Goal: Task Accomplishment & Management: Manage account settings

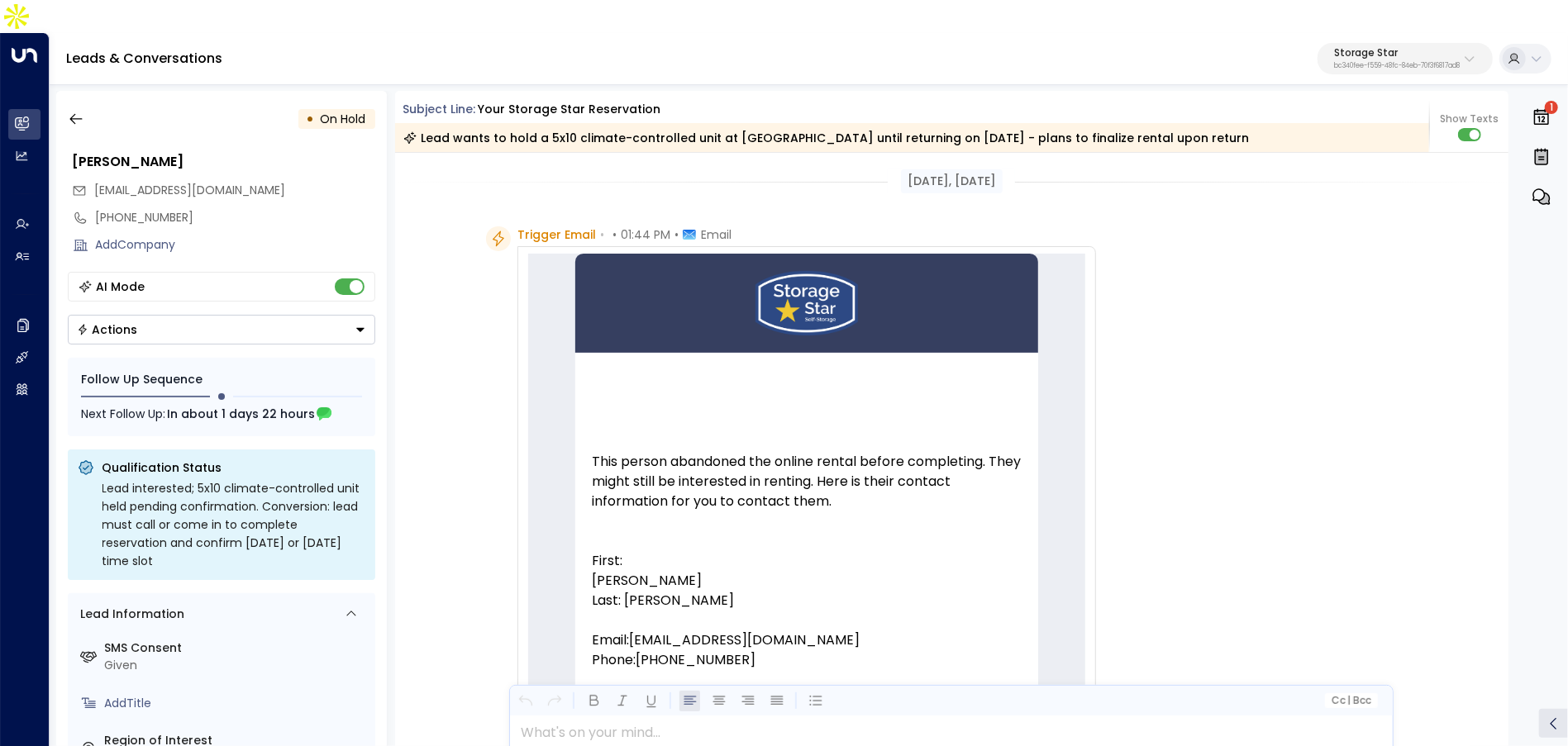
scroll to position [830, 0]
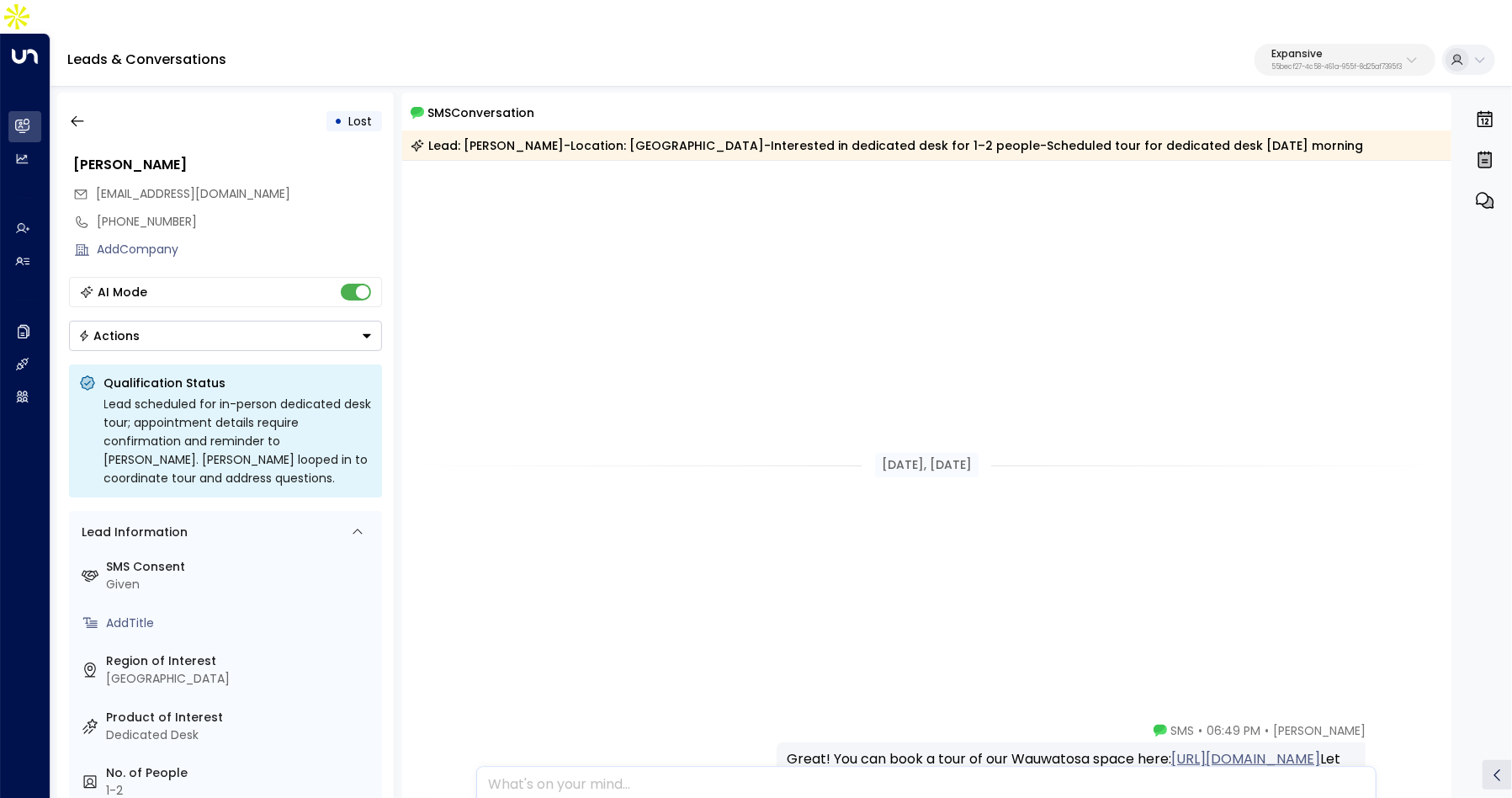
scroll to position [704, 0]
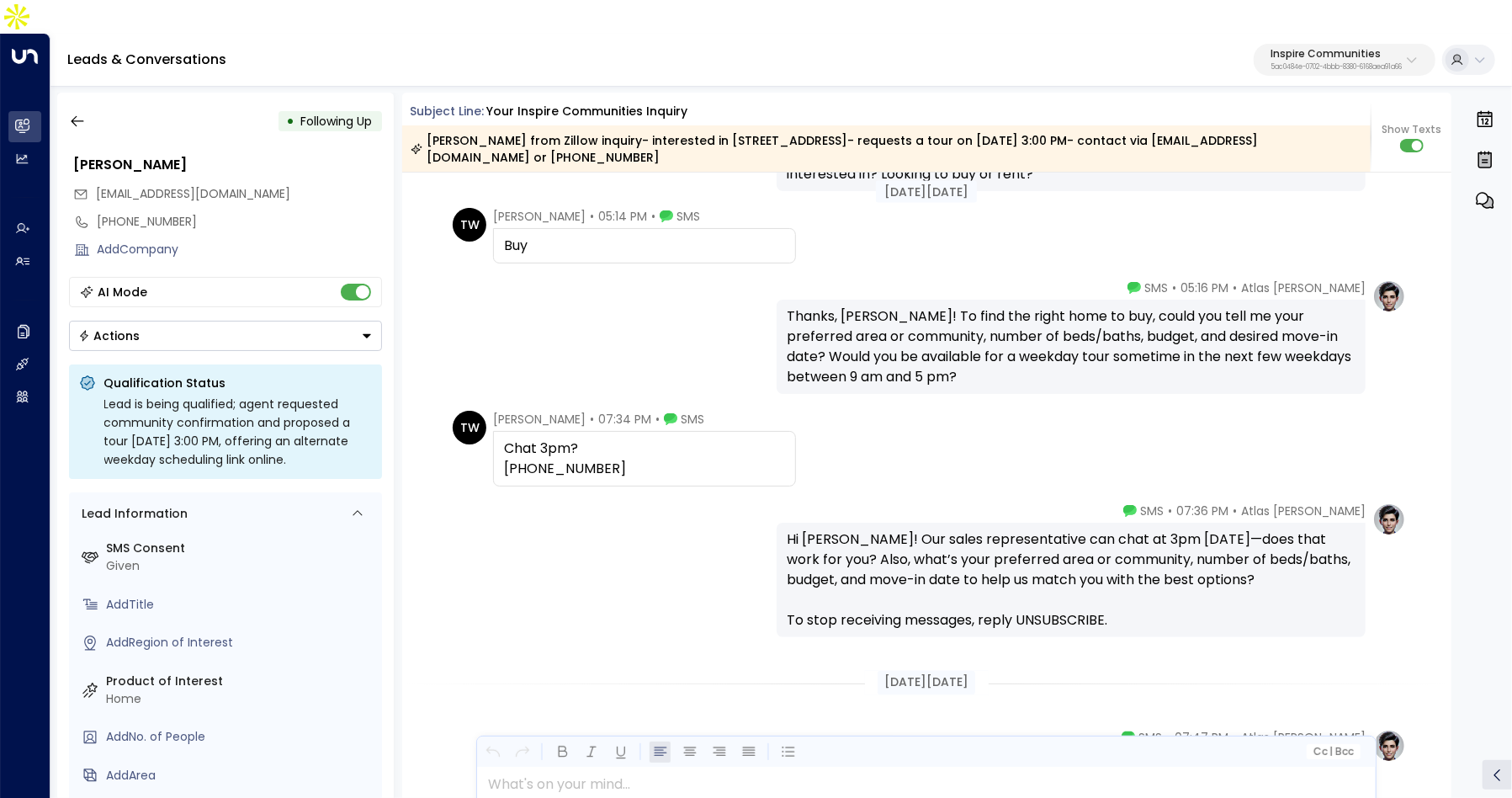
scroll to position [1902, 0]
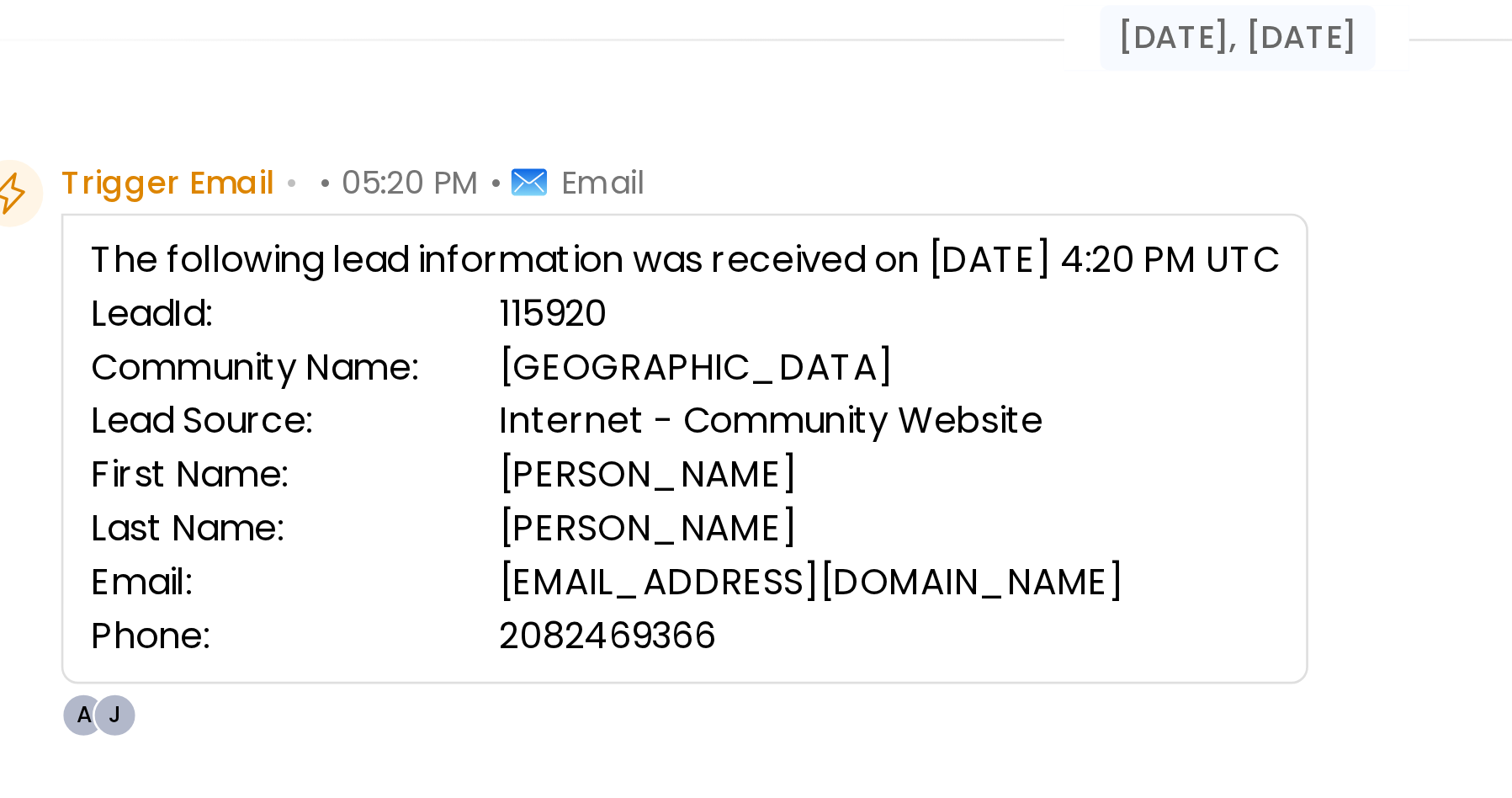
click at [718, 336] on td "Internet - Community Website" at bounding box center [796, 345] width 293 height 20
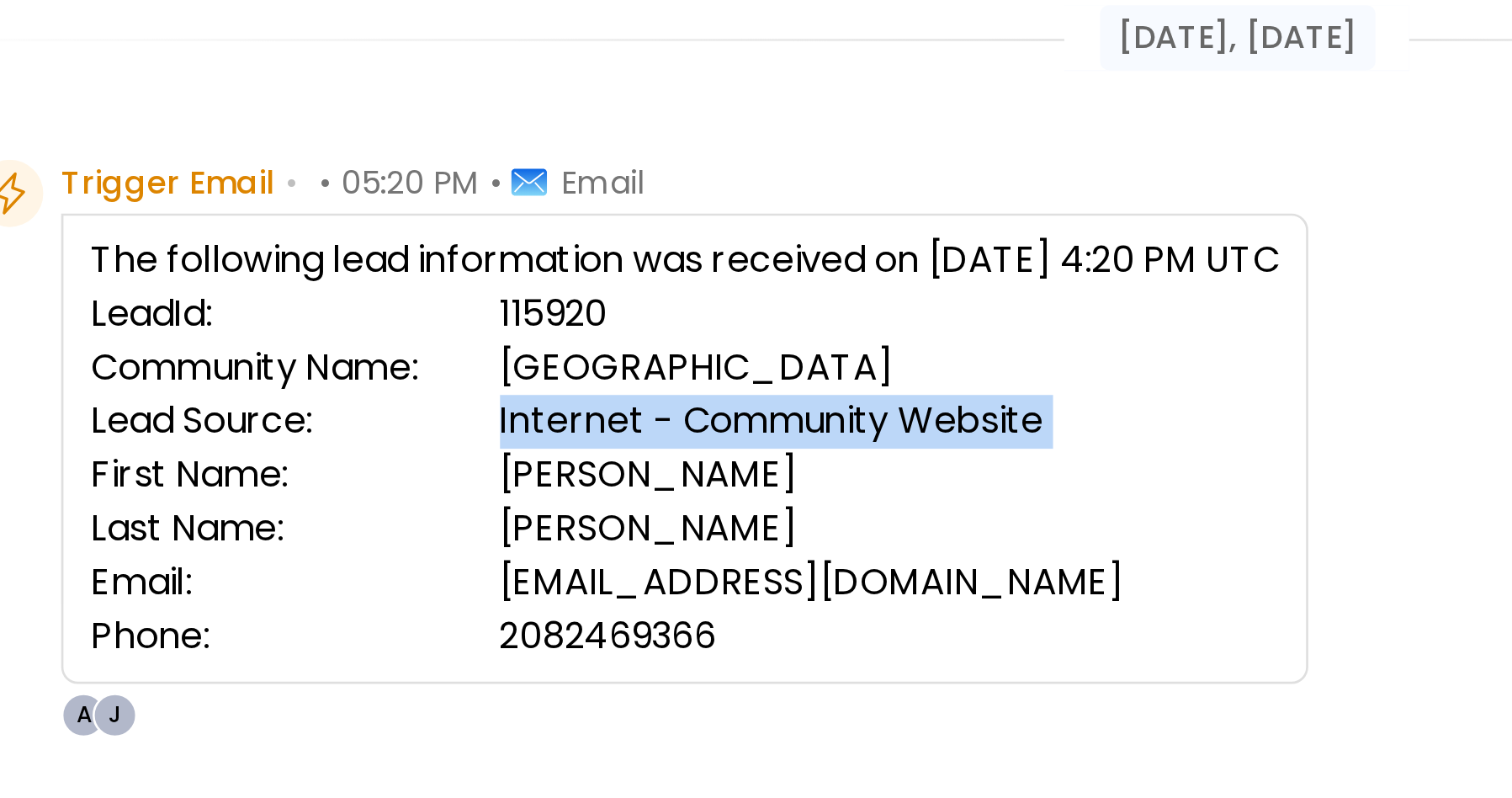
click at [718, 336] on td "Internet - Community Website" at bounding box center [796, 345] width 293 height 20
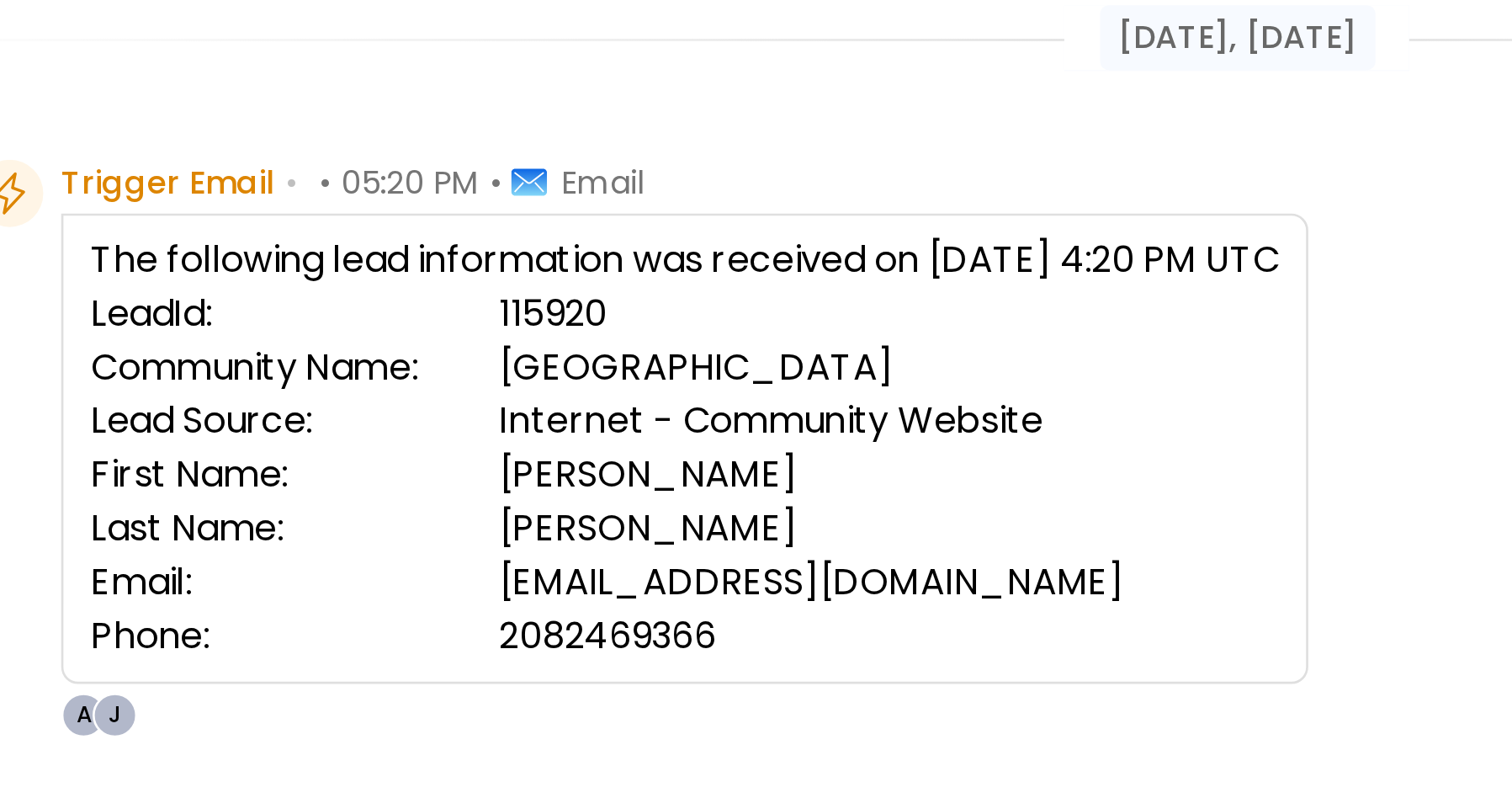
click at [718, 315] on td "Rockrose Ranch" at bounding box center [796, 325] width 293 height 20
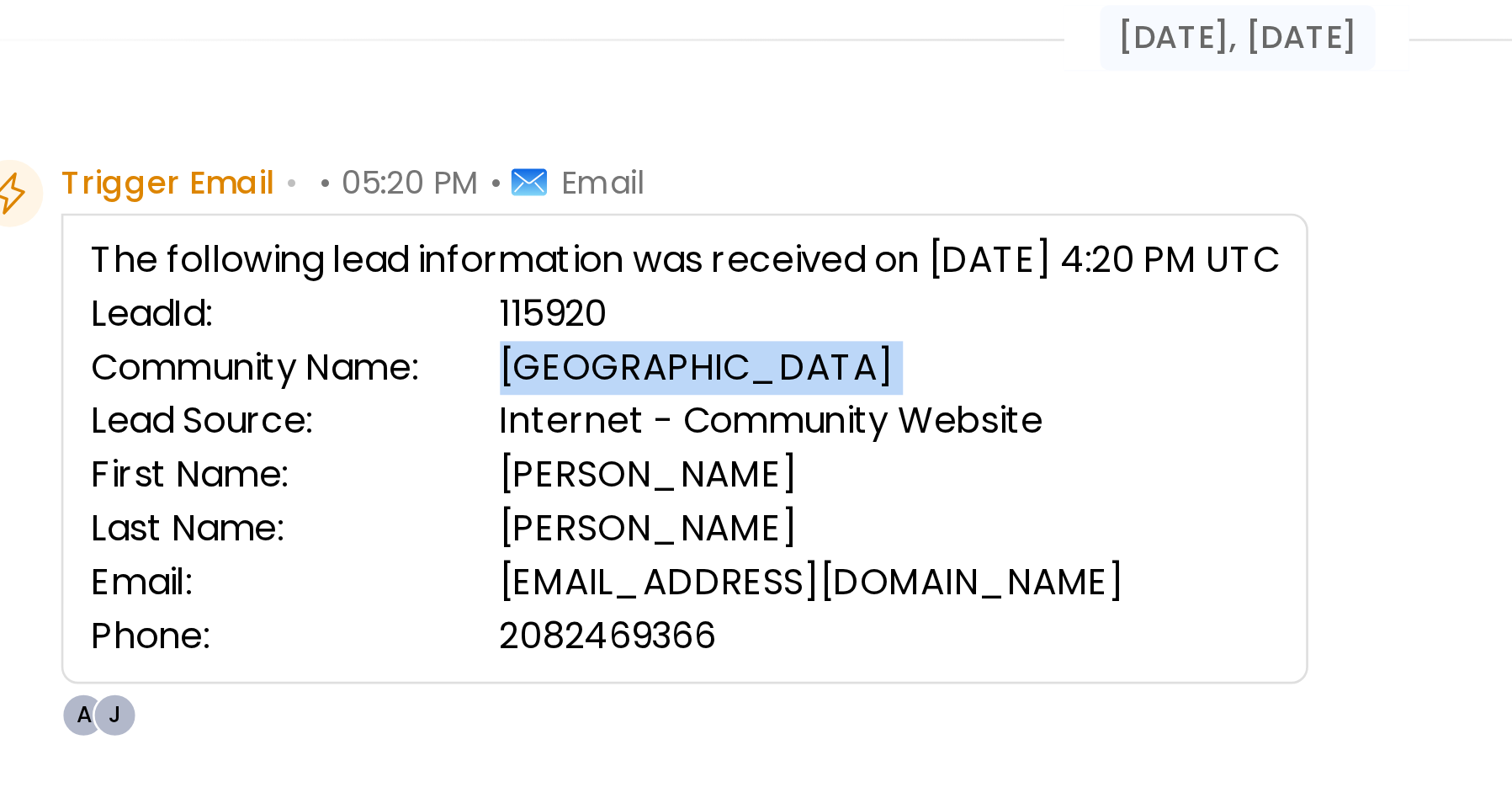
click at [718, 315] on td "Rockrose Ranch" at bounding box center [796, 325] width 293 height 20
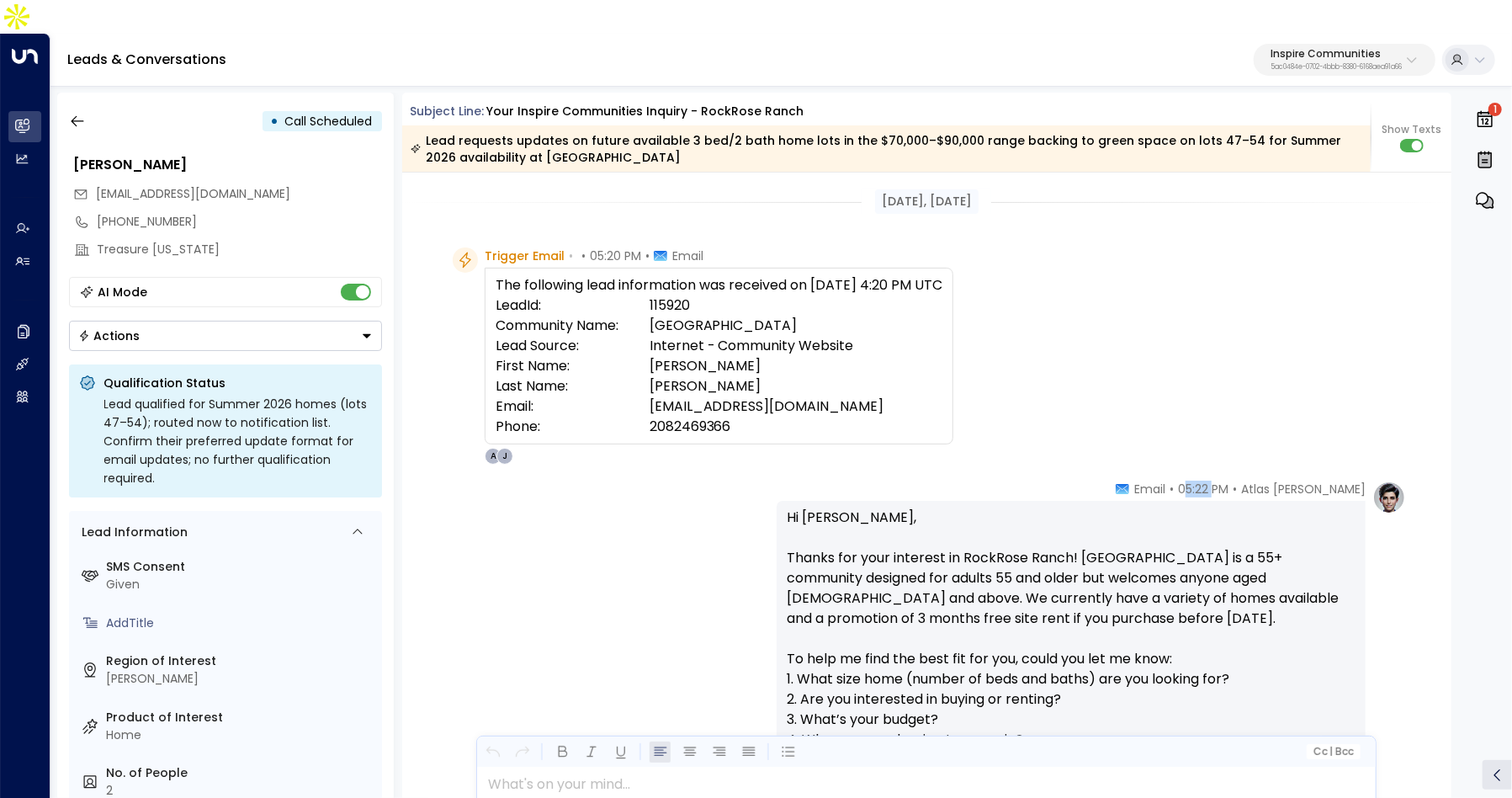
drag, startPoint x: 1240, startPoint y: 455, endPoint x: 1268, endPoint y: 455, distance: 28.0
click at [1229, 481] on span "05:22 PM" at bounding box center [1203, 489] width 51 height 17
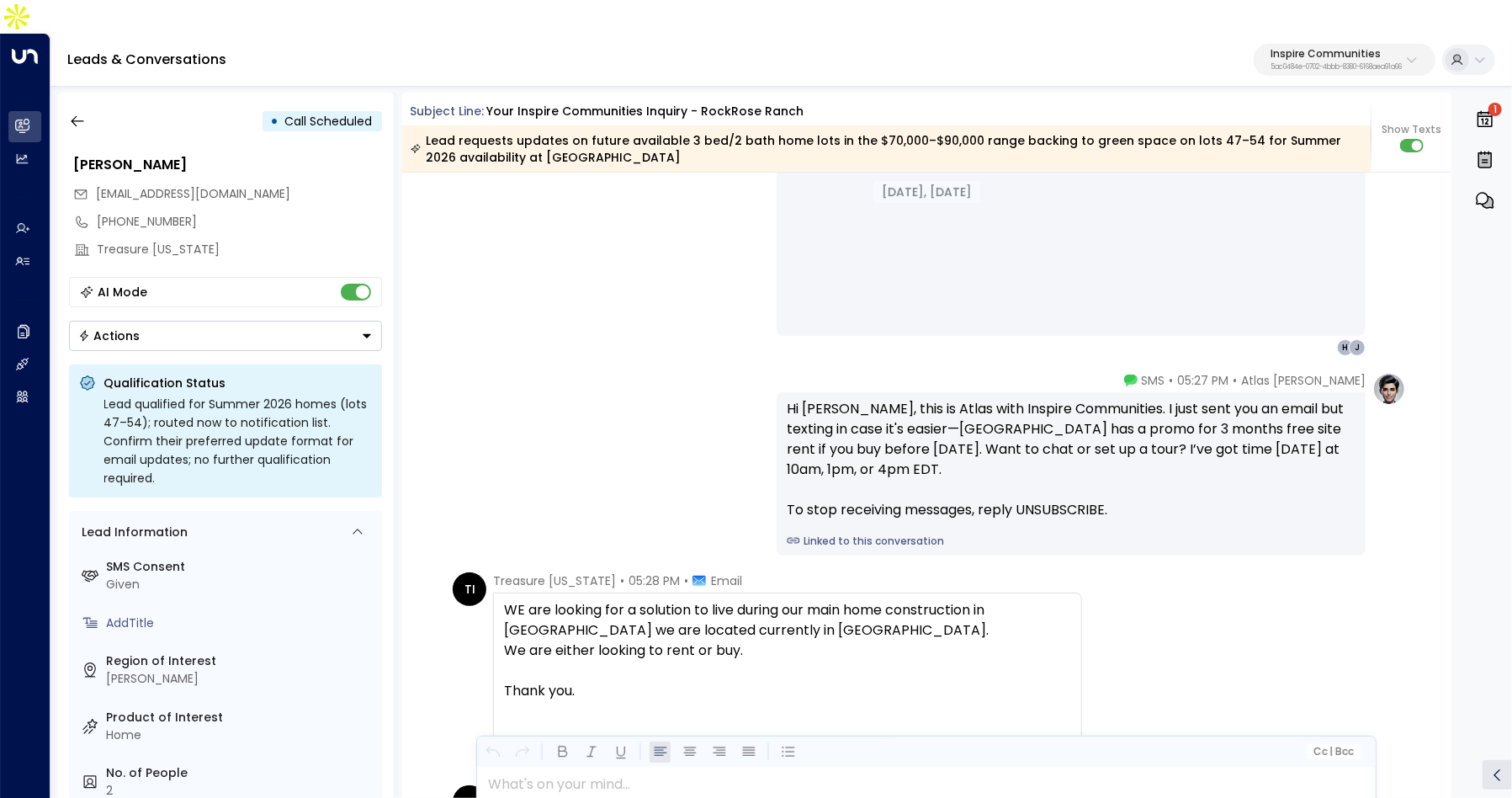
scroll to position [1459, 0]
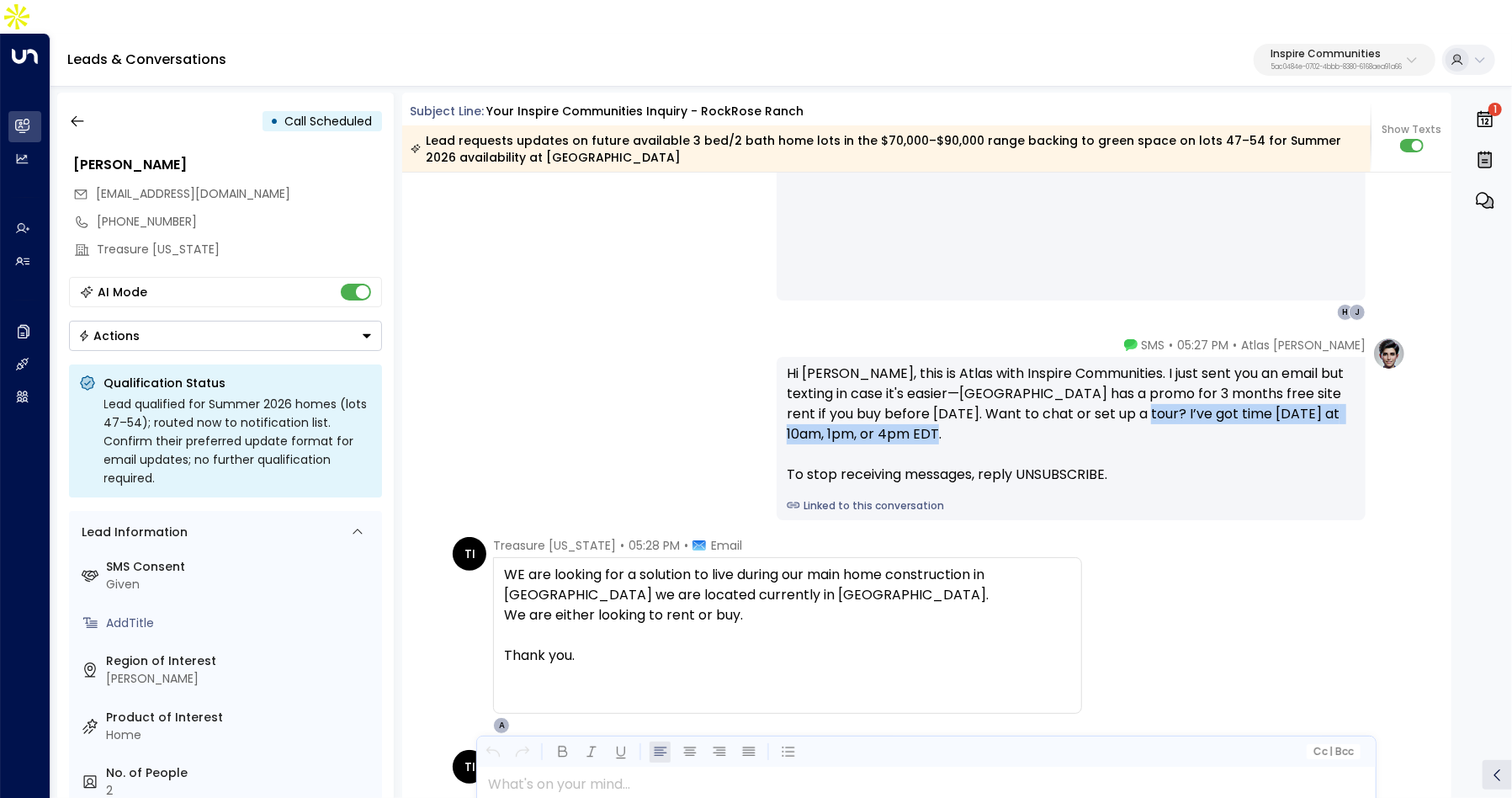
drag, startPoint x: 1135, startPoint y: 376, endPoint x: 1135, endPoint y: 414, distance: 38.0
click at [1135, 414] on div "Hi Peter, this is Atlas with Inspire Communities. I just sent you an email but …" at bounding box center [1071, 424] width 569 height 121
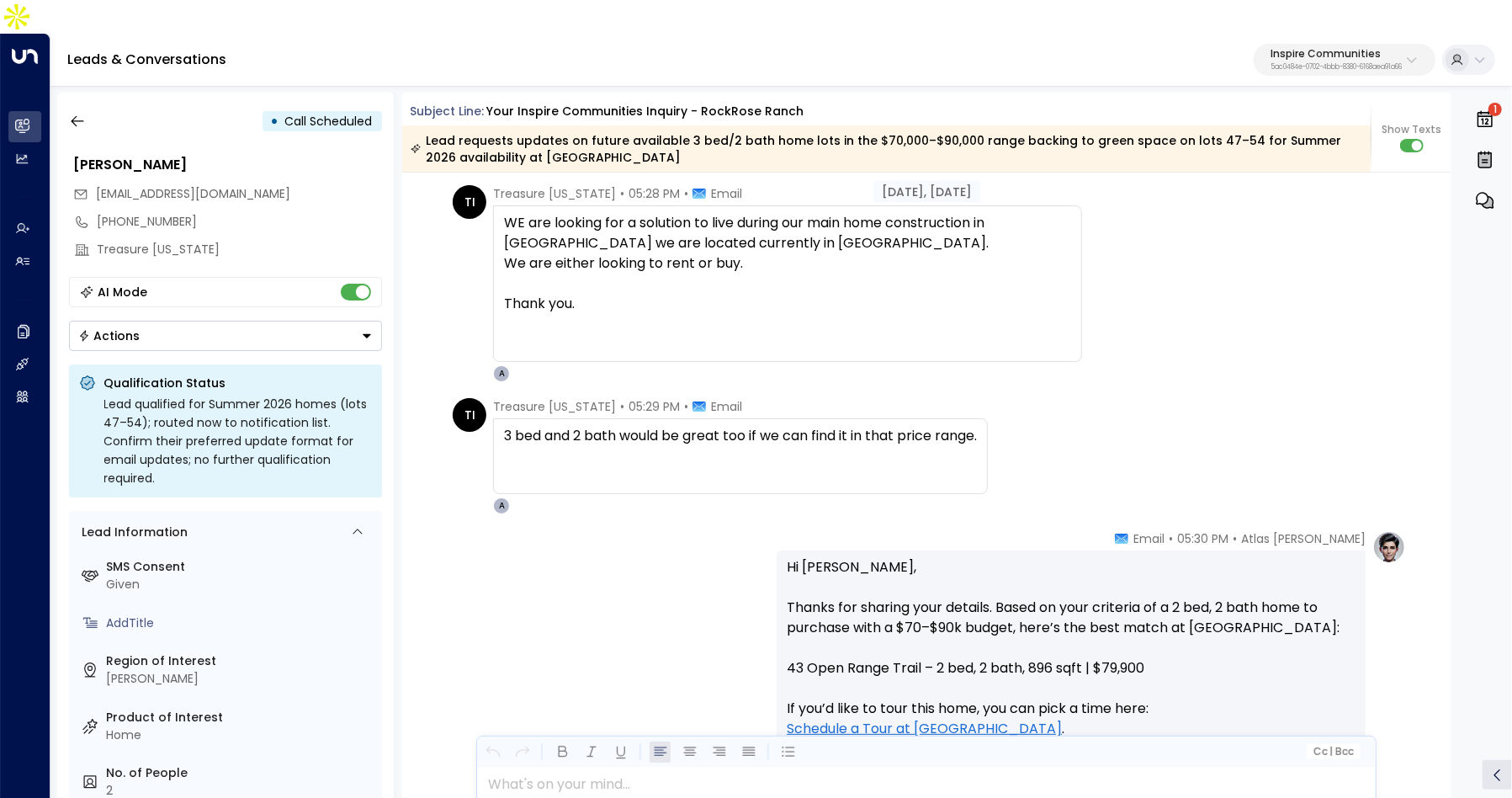
scroll to position [1770, 0]
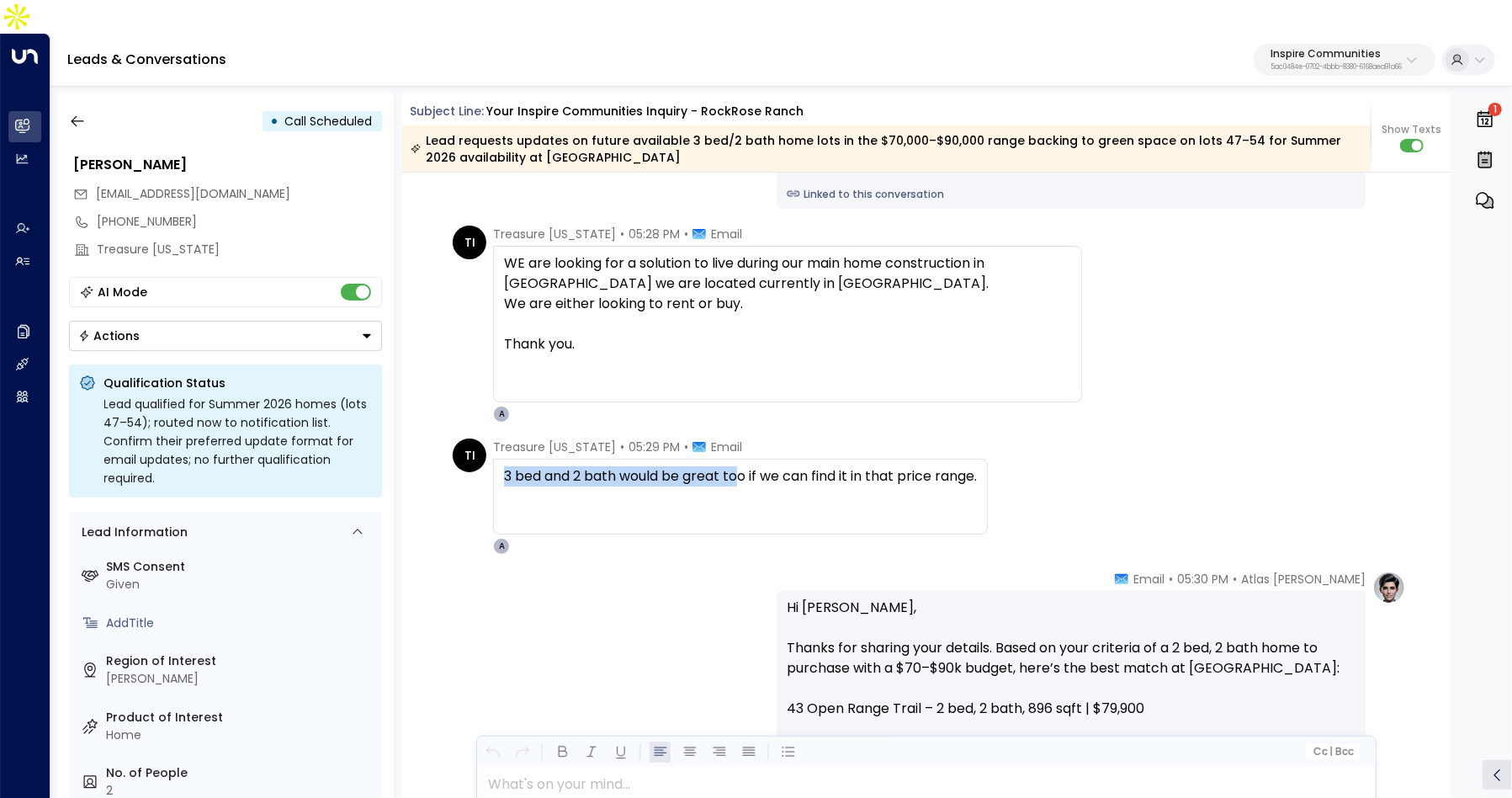
drag, startPoint x: 495, startPoint y: 441, endPoint x: 738, endPoint y: 441, distance: 243.0
click at [741, 459] on div "3 bed and 2 bath would be great too if we can find it in that price range." at bounding box center [741, 496] width 495 height 76
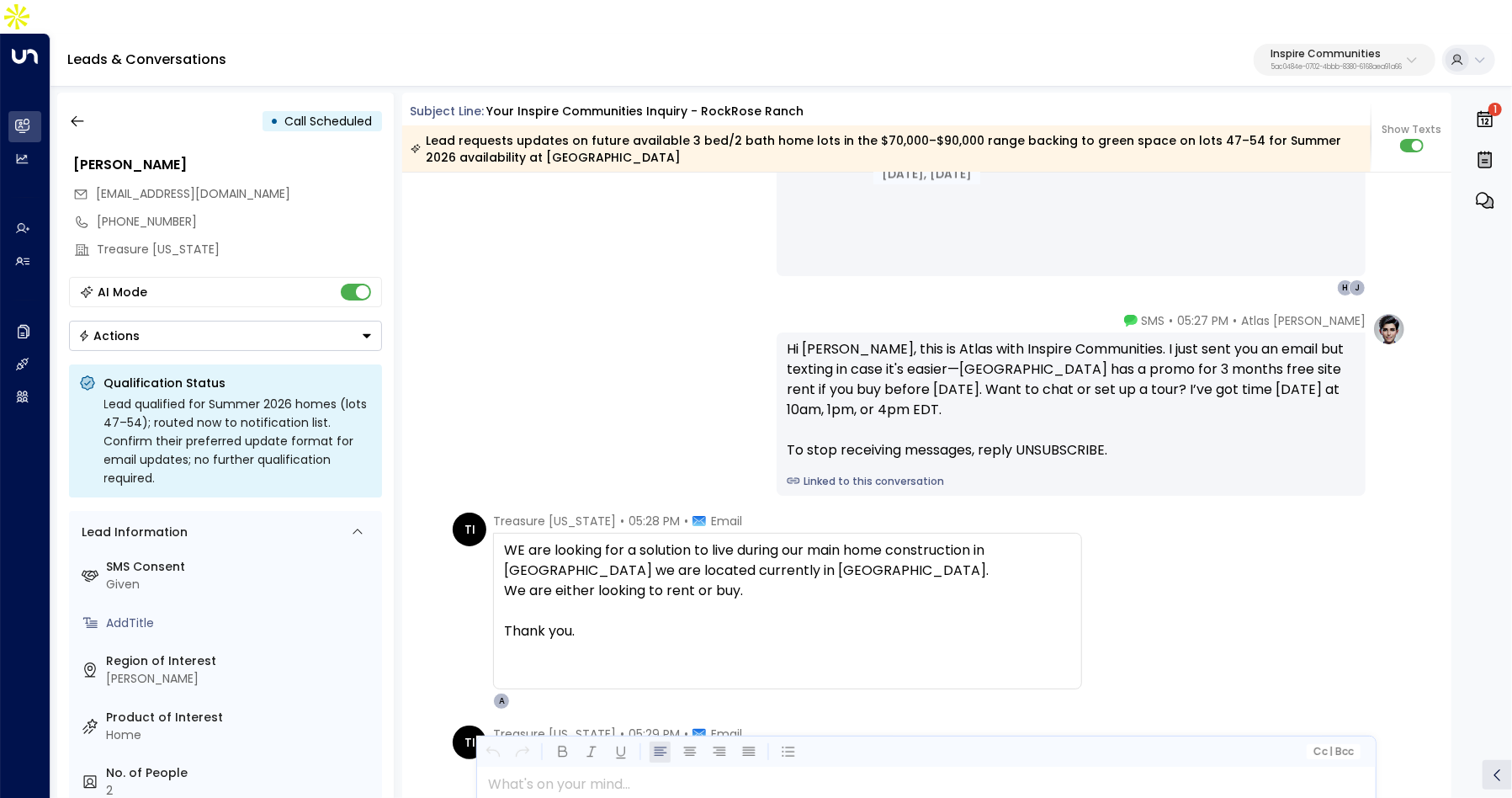
scroll to position [1580, 0]
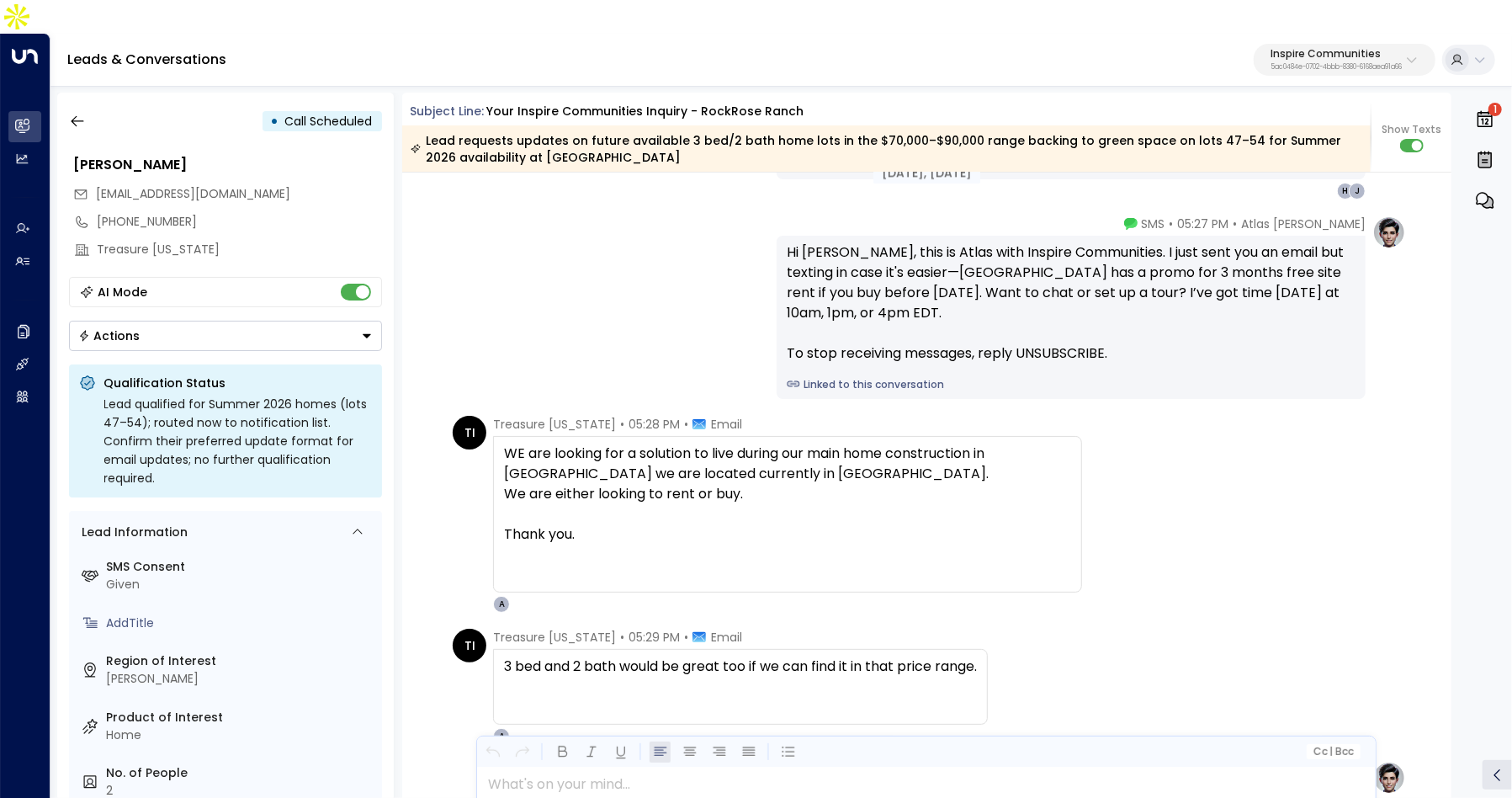
click at [1017, 554] on div "WE are looking for a solution to live during our main home construction in New …" at bounding box center [788, 513] width 590 height 157
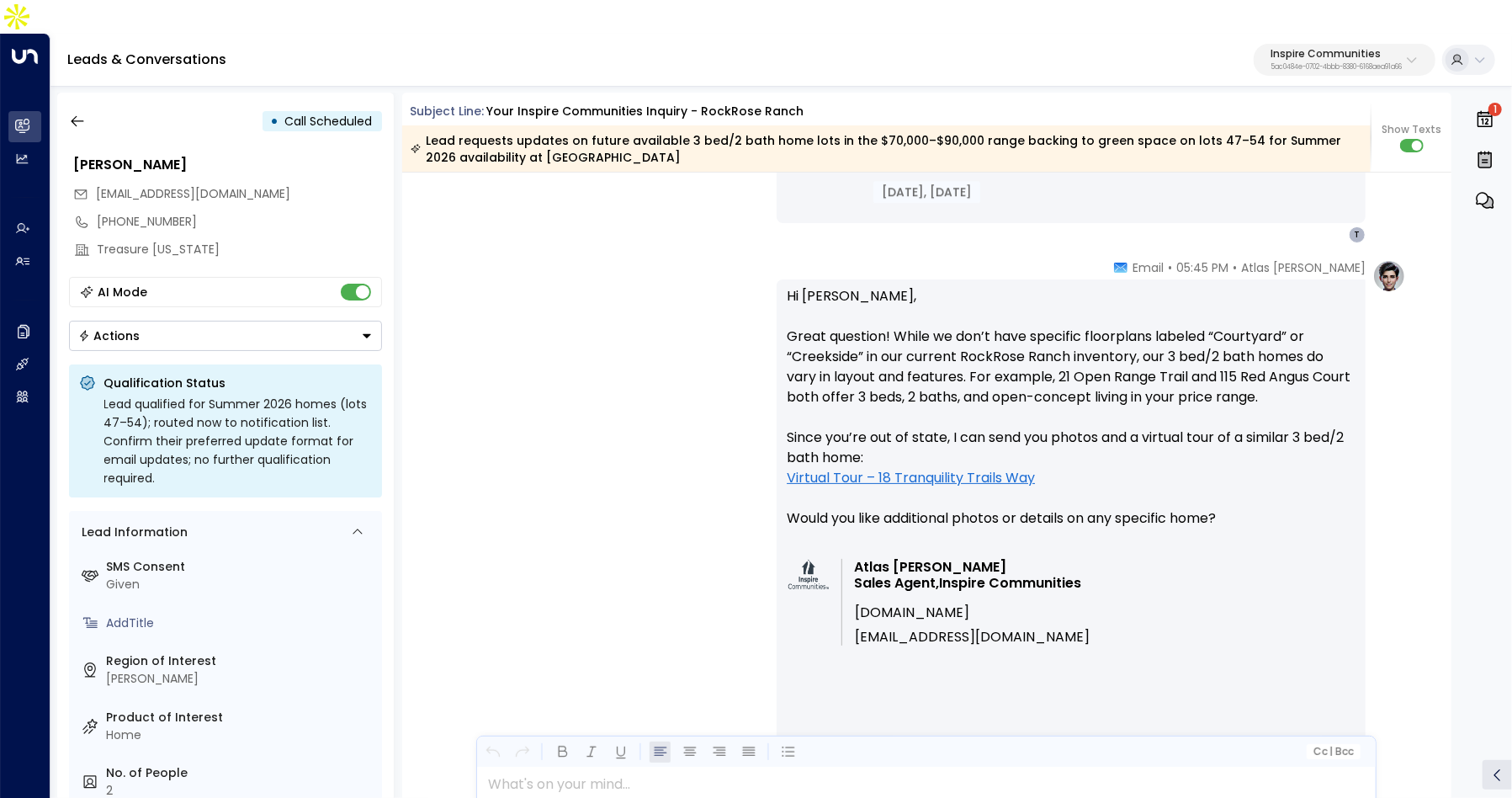
scroll to position [7136, 0]
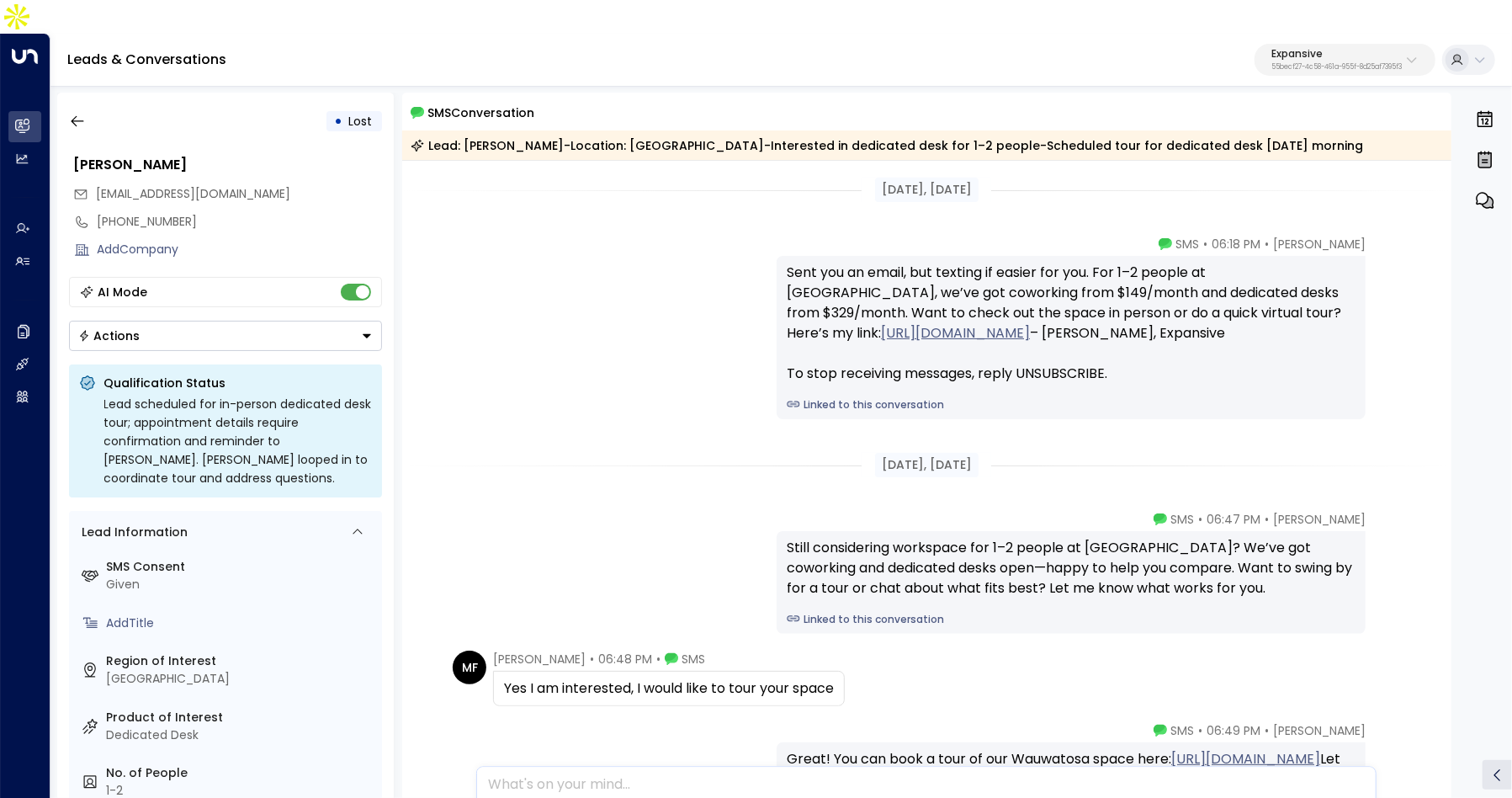
click at [814, 397] on link "Linked to this conversation" at bounding box center [1071, 405] width 569 height 15
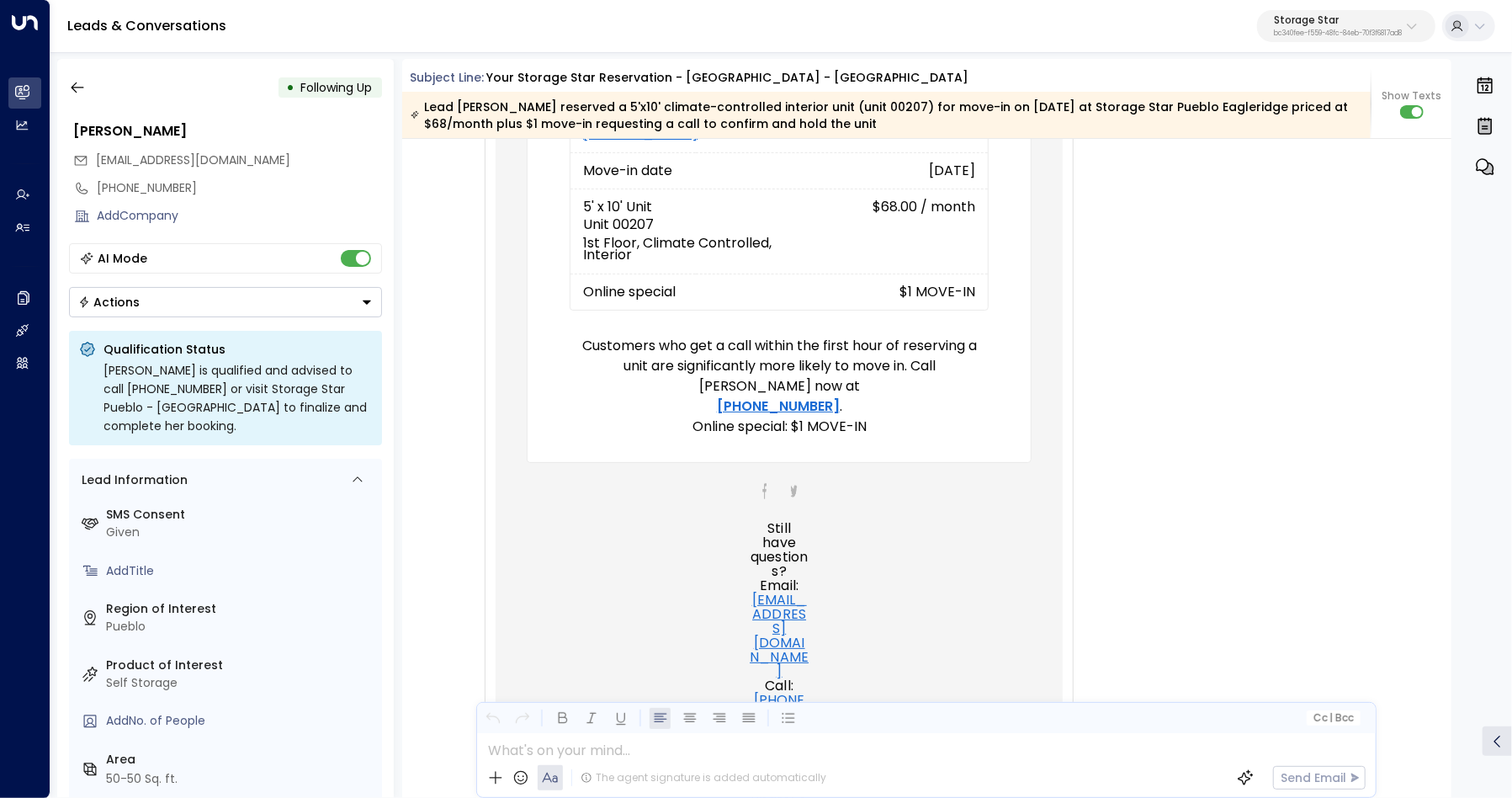
scroll to position [614, 0]
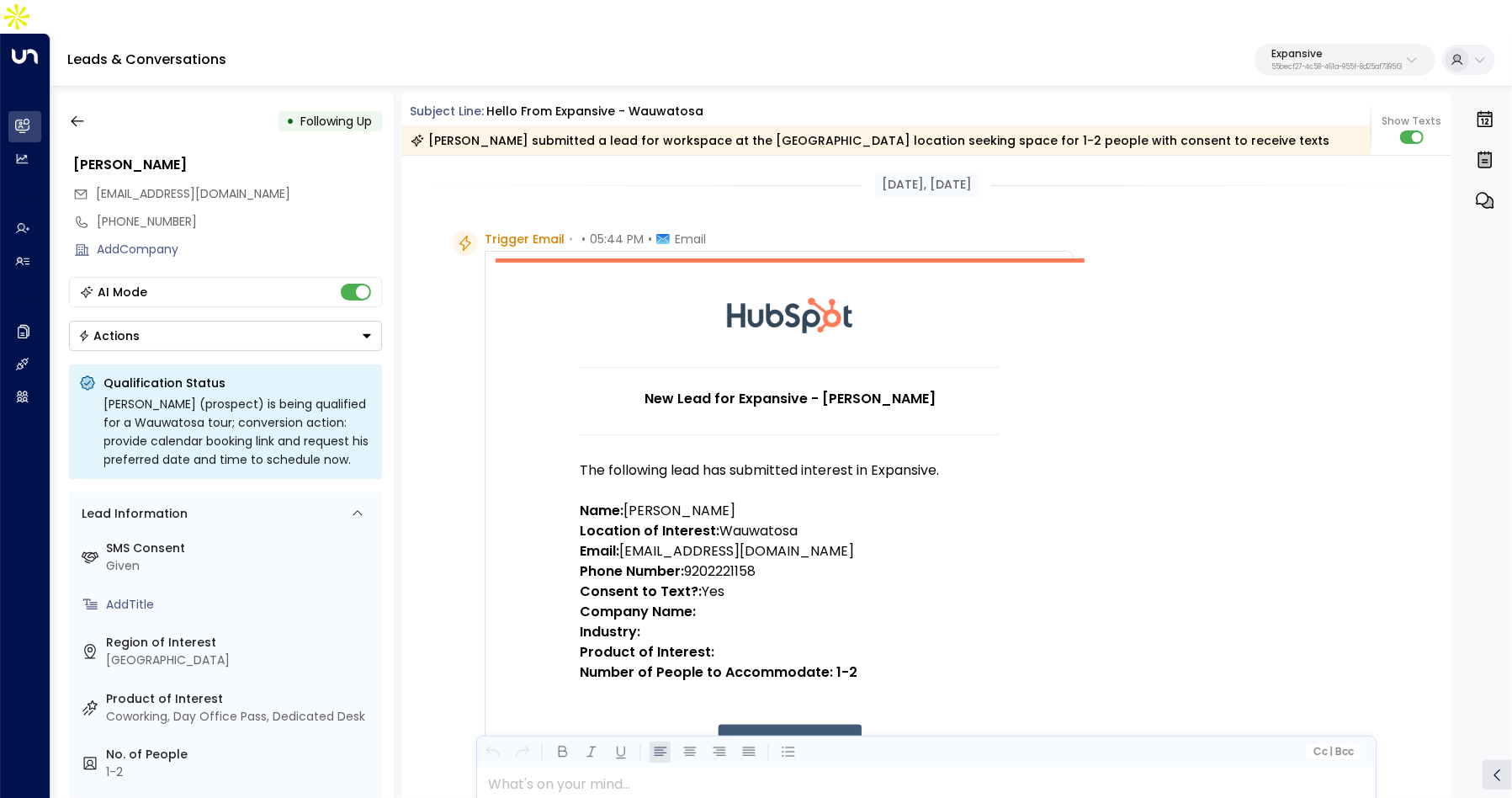
click at [1321, 49] on div "Expansive 55becf27-4c58-461a-955f-8d25af7395f3" at bounding box center [1337, 60] width 131 height 22
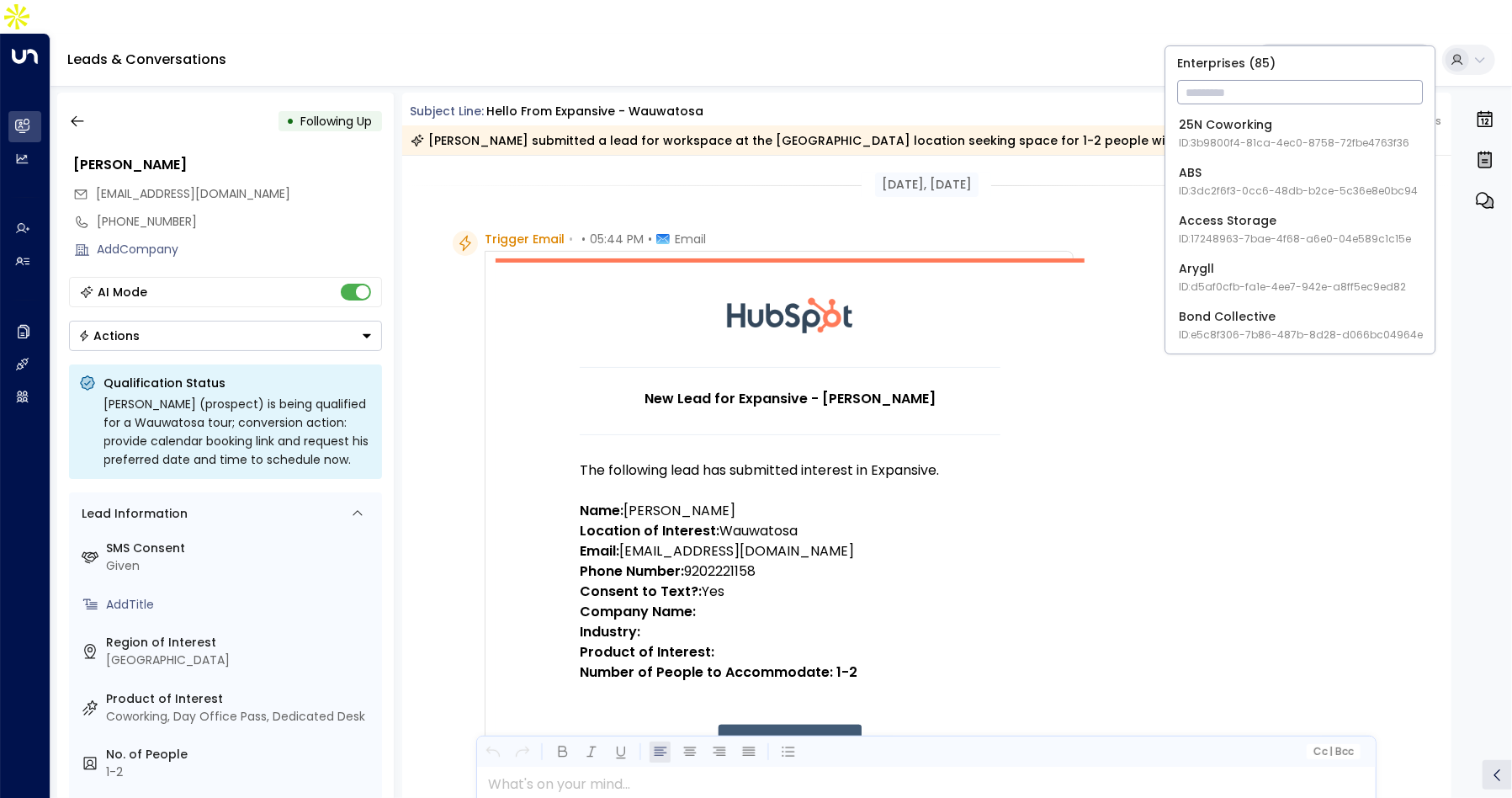
click at [1277, 102] on input "text" at bounding box center [1300, 92] width 246 height 31
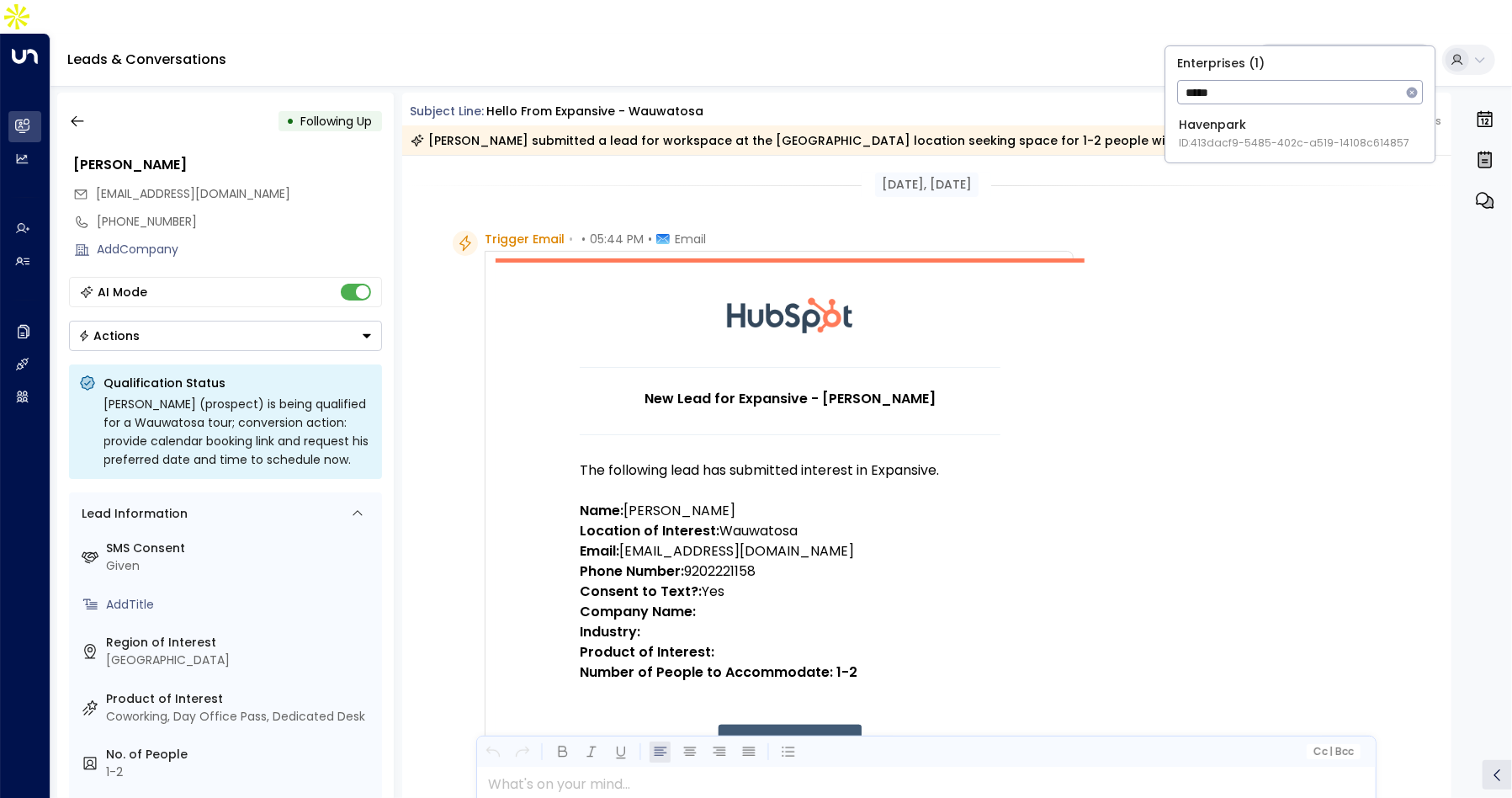
type input "*****"
click at [1274, 138] on span "ID: 413dacf9-5485-402c-a519-14108c614857" at bounding box center [1295, 143] width 231 height 15
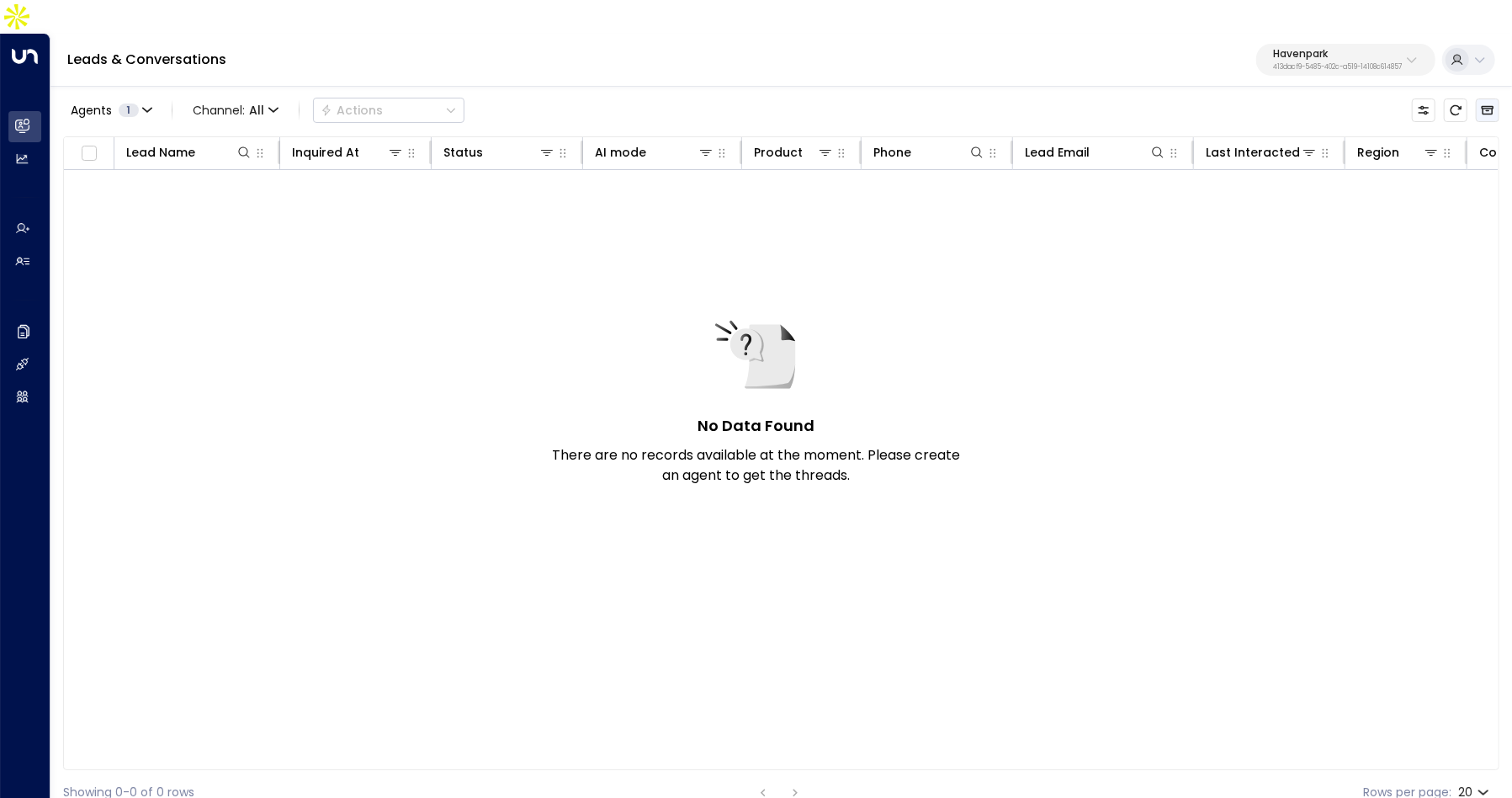
click at [1484, 106] on icon "Archived Leads" at bounding box center [1488, 111] width 13 height 10
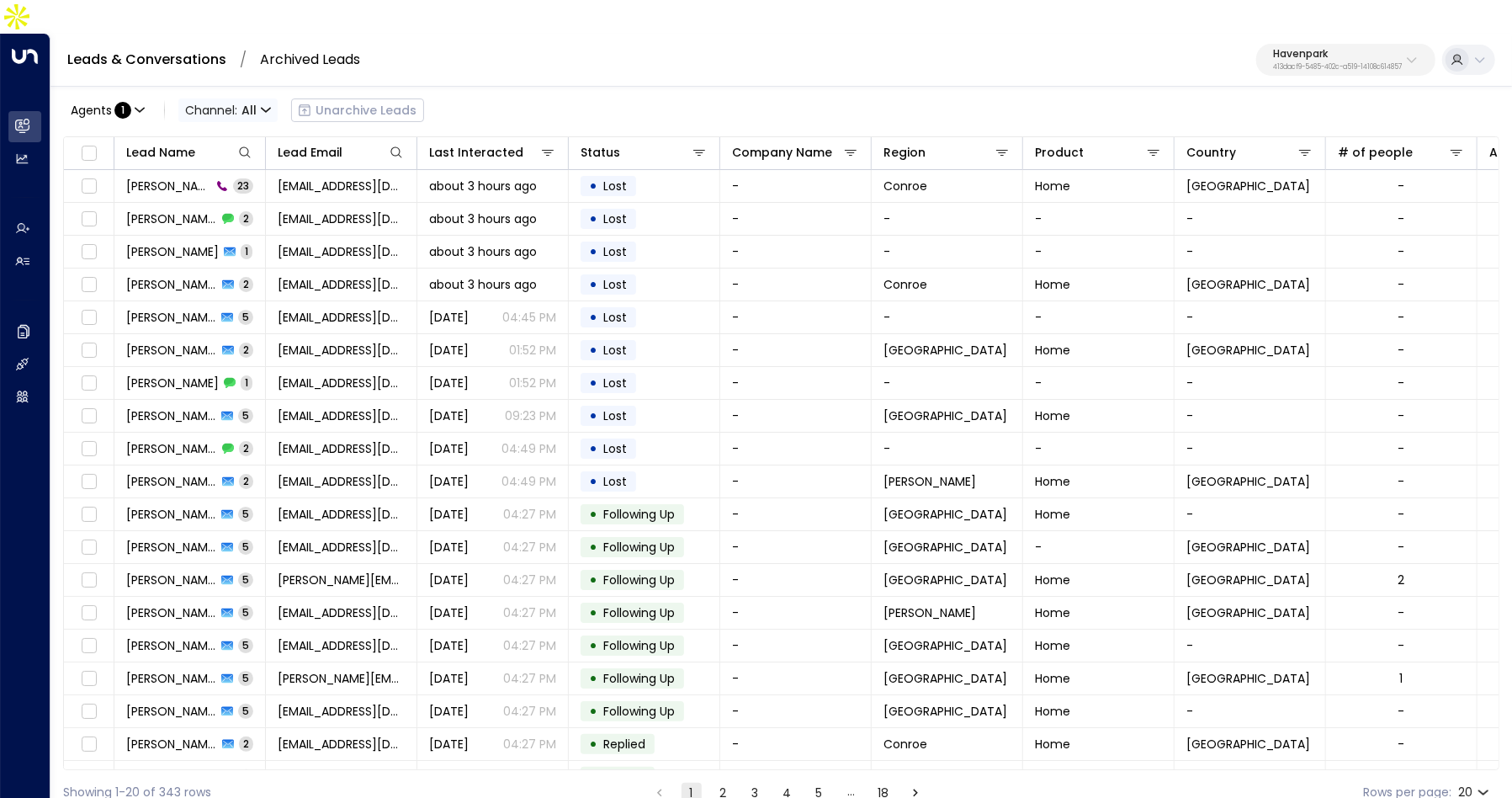
click at [266, 105] on icon "button" at bounding box center [265, 110] width 11 height 11
click at [242, 146] on p "SMS" at bounding box center [238, 142] width 81 height 17
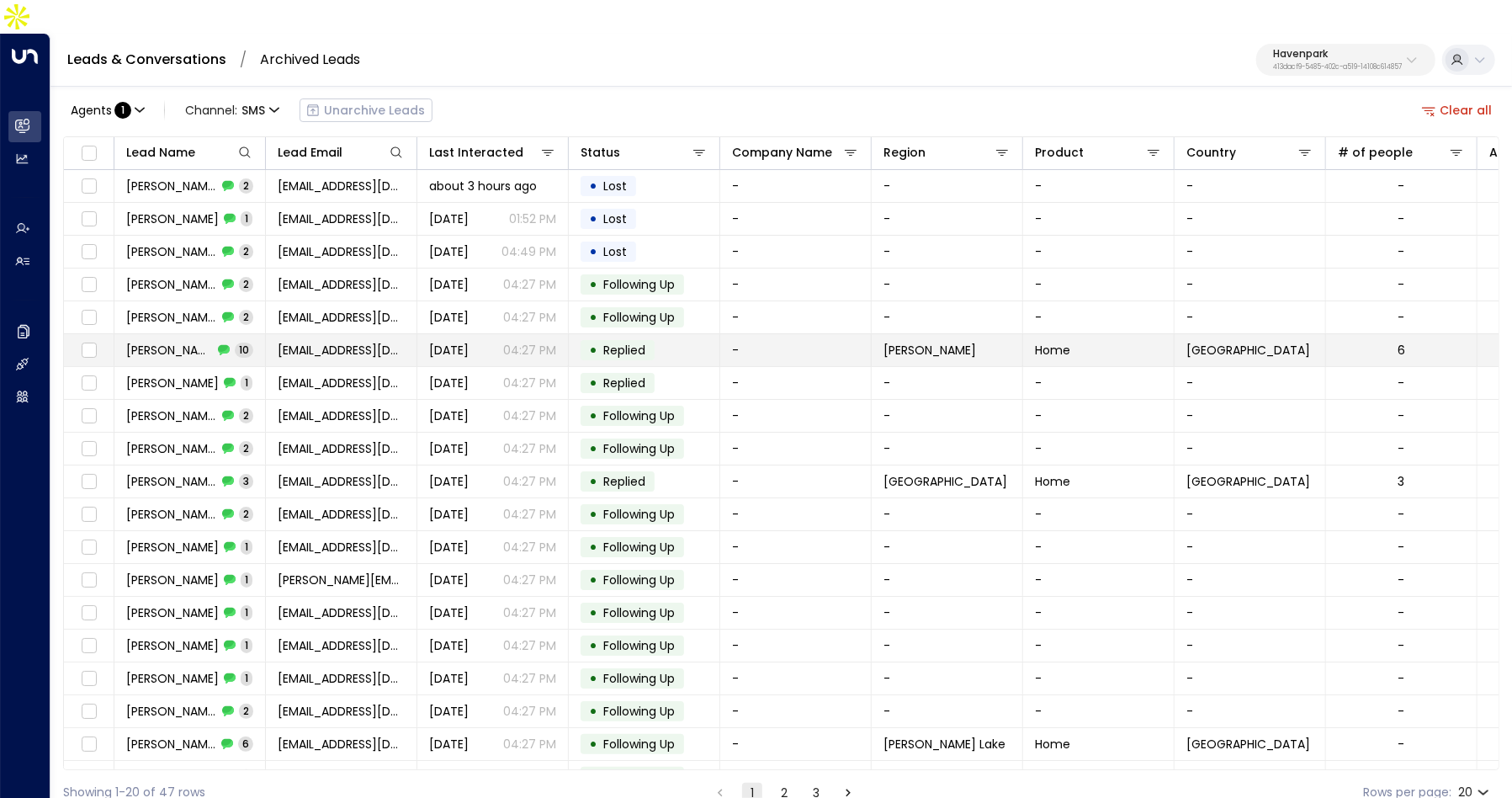
click at [229, 344] on icon at bounding box center [224, 350] width 12 height 12
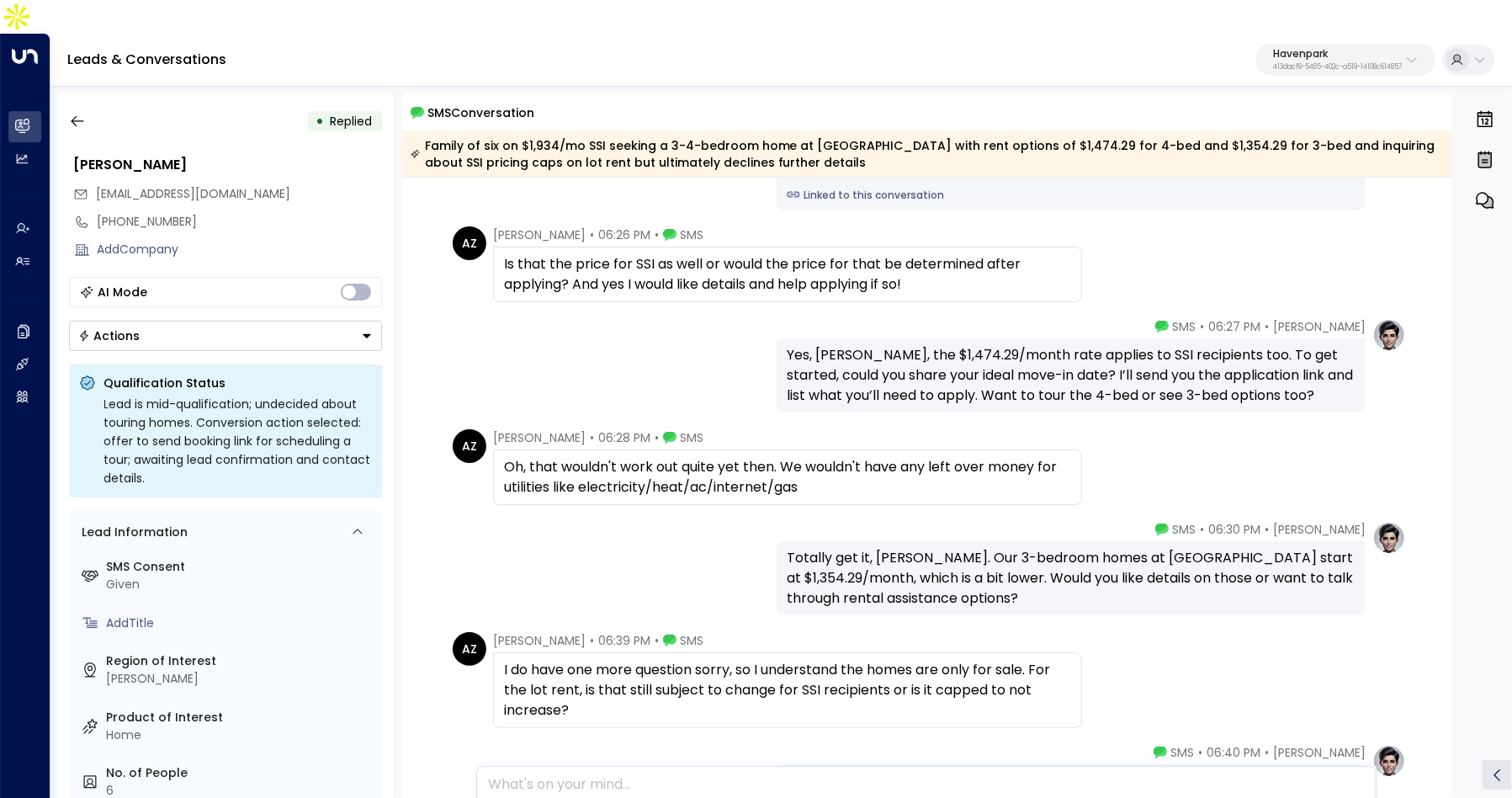
scroll to position [76, 0]
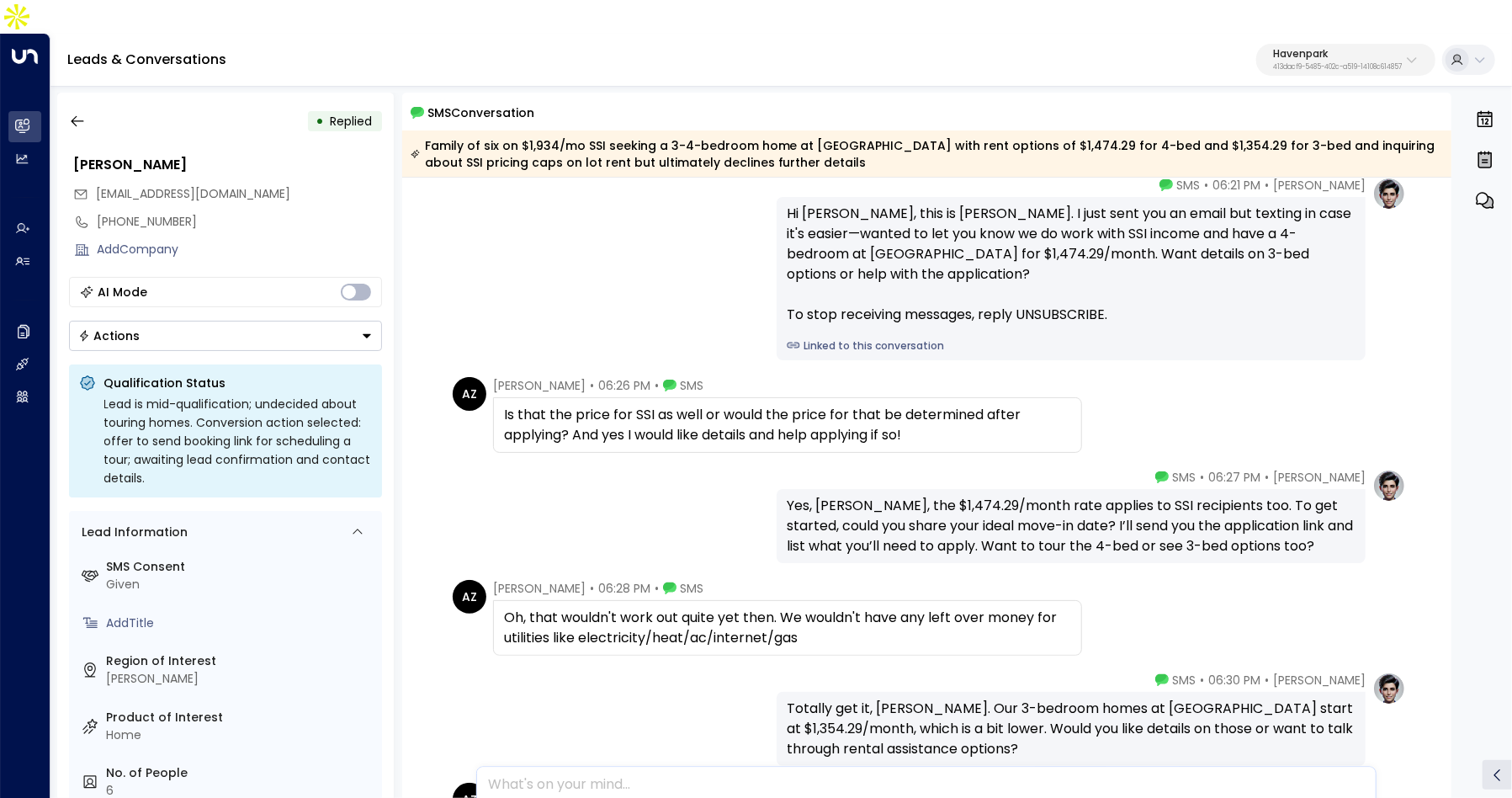
click at [850, 338] on link "Linked to this conversation" at bounding box center [1071, 346] width 569 height 15
